Goal: Transaction & Acquisition: Purchase product/service

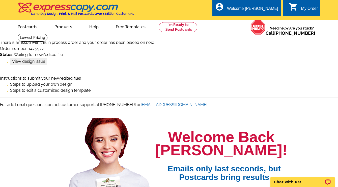
click at [37, 62] on input "View design issue" at bounding box center [28, 62] width 37 height 8
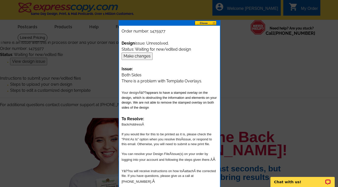
click at [136, 57] on input "Make changes" at bounding box center [137, 56] width 31 height 8
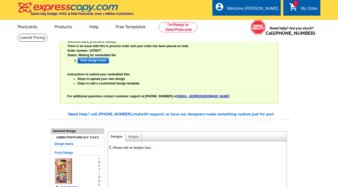
select select "785"
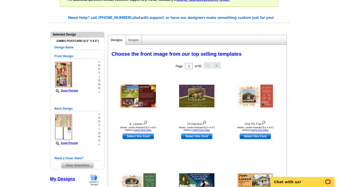
scroll to position [97, 0]
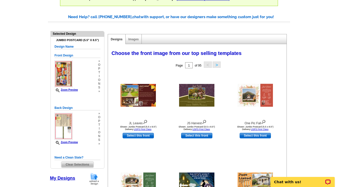
click at [79, 165] on span "Clear Selections" at bounding box center [77, 165] width 32 height 6
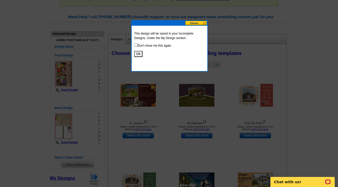
click at [138, 55] on button "OK" at bounding box center [138, 54] width 8 height 6
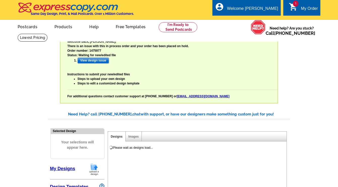
select select "785"
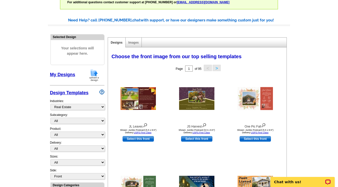
scroll to position [95, 0]
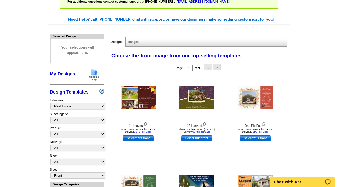
click at [95, 74] on img at bounding box center [94, 74] width 13 height 13
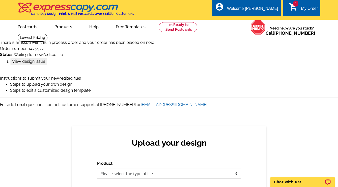
click at [27, 63] on input "View design issue" at bounding box center [28, 62] width 37 height 8
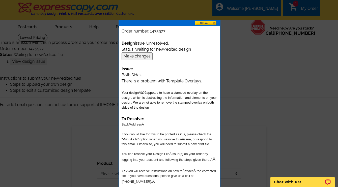
click at [144, 57] on input "Make changes" at bounding box center [137, 56] width 31 height 8
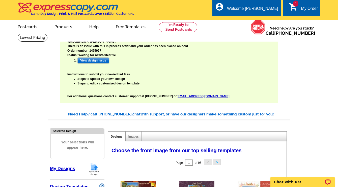
select select "785"
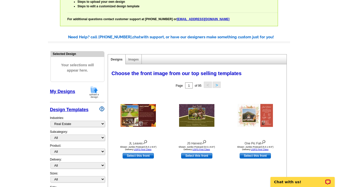
scroll to position [26, 0]
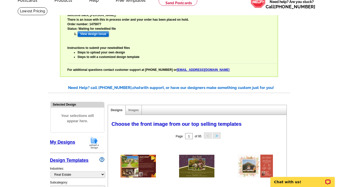
click at [95, 143] on img at bounding box center [94, 143] width 13 height 13
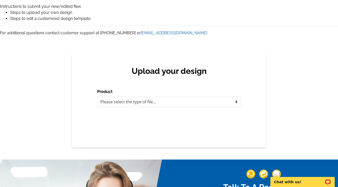
scroll to position [73, 0]
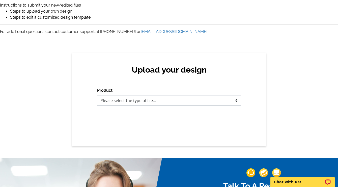
click at [238, 101] on select "Please select the type of file... Postcards Business Cards Letters and flyers G…" at bounding box center [169, 101] width 144 height 10
select select "1"
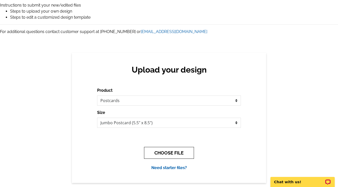
click at [176, 153] on button "CHOOSE FILE" at bounding box center [169, 153] width 50 height 12
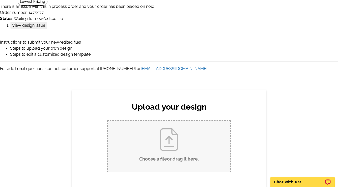
scroll to position [37, 0]
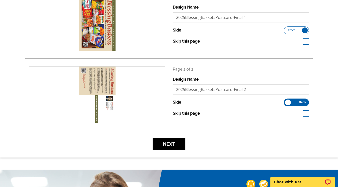
scroll to position [172, 0]
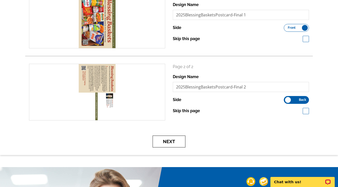
click at [173, 143] on button "Next" at bounding box center [169, 142] width 33 height 12
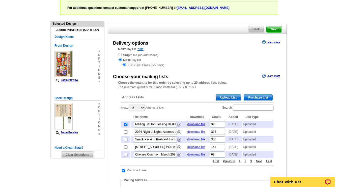
scroll to position [89, 0]
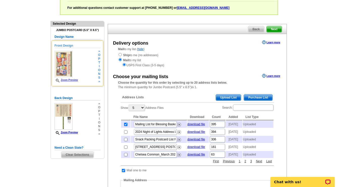
click at [67, 79] on link "Zoom Preview" at bounding box center [66, 80] width 23 height 3
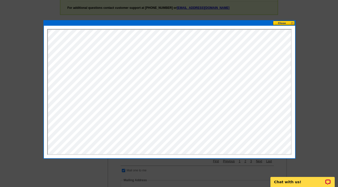
scroll to position [0, 0]
click at [283, 23] on button at bounding box center [284, 23] width 22 height 5
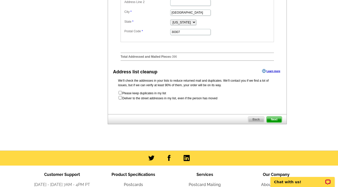
scroll to position [308, 0]
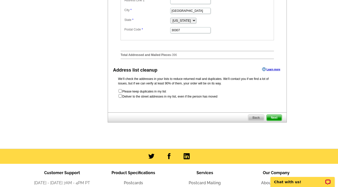
click at [277, 121] on span "Next" at bounding box center [274, 118] width 15 height 6
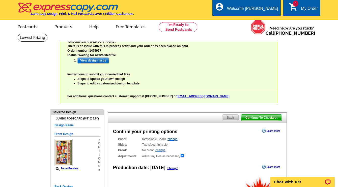
radio input "false"
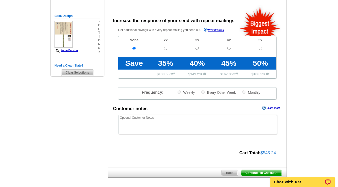
scroll to position [175, 0]
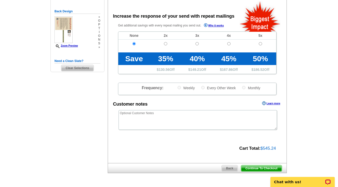
click at [259, 168] on span "Continue To Checkout" at bounding box center [261, 169] width 41 height 6
